Goal: Check status: Check status

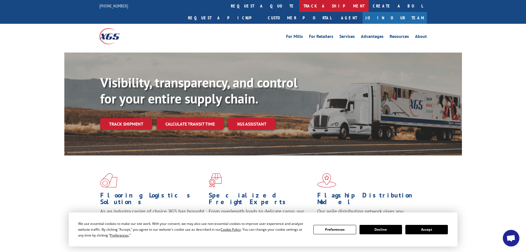
drag, startPoint x: 251, startPoint y: 6, endPoint x: 238, endPoint y: 19, distance: 17.8
click at [299, 6] on link "track a shipment" at bounding box center [333, 6] width 69 height 12
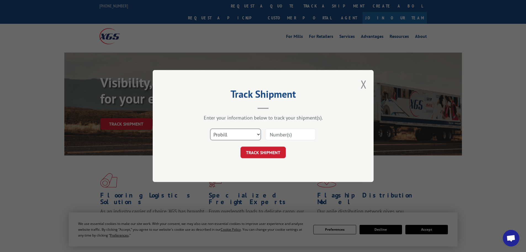
click at [259, 135] on select "Select category... Probill BOL PO" at bounding box center [235, 134] width 51 height 12
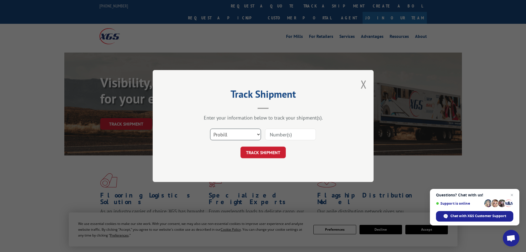
select select "bol"
click at [210, 128] on select "Select category... Probill BOL PO" at bounding box center [235, 134] width 51 height 12
drag, startPoint x: 277, startPoint y: 133, endPoint x: 270, endPoint y: 139, distance: 9.4
click at [274, 135] on input at bounding box center [290, 134] width 51 height 12
type input "7072857"
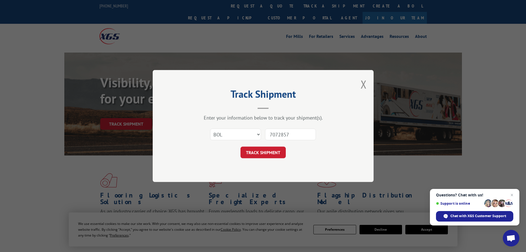
click button "TRACK SHIPMENT" at bounding box center [263, 152] width 45 height 12
